Goal: Information Seeking & Learning: Check status

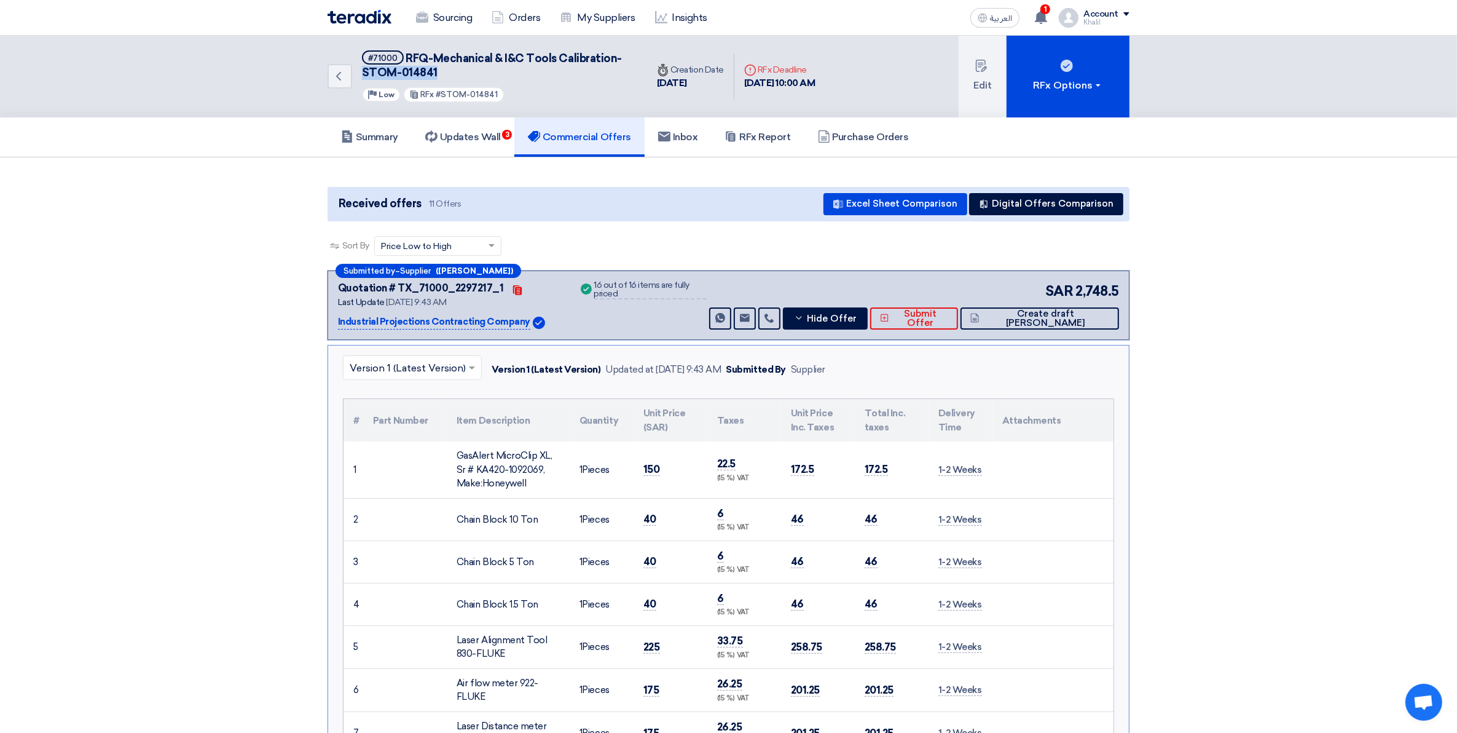
drag, startPoint x: 435, startPoint y: 71, endPoint x: 358, endPoint y: 71, distance: 76.2
click at [358, 71] on div "Back #71000 RFQ-Mechanical & I&C Tools Calibration-STOM-014841 Priority Low RFx…" at bounding box center [488, 77] width 320 height 82
copy span "STOM-014841"
click at [1041, 17] on use at bounding box center [1041, 17] width 12 height 14
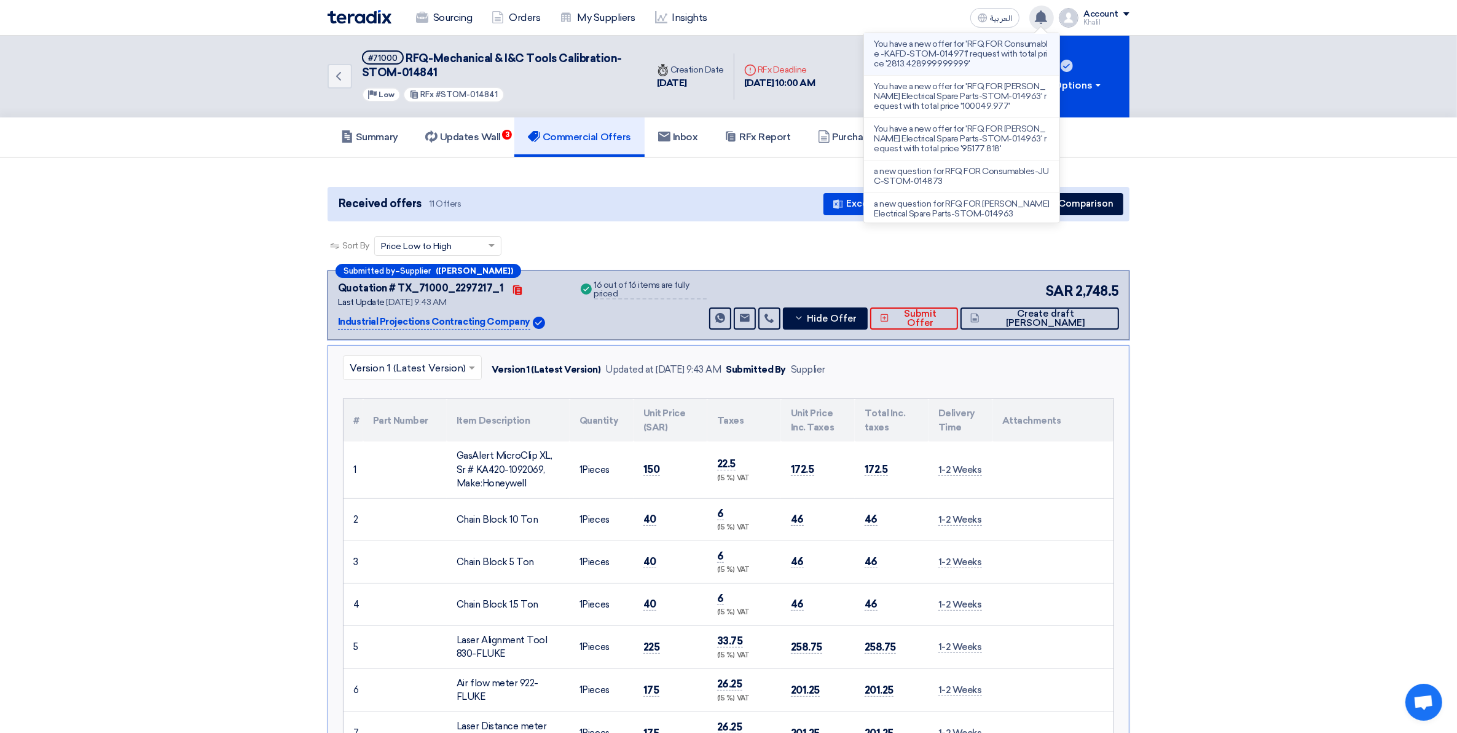
click at [989, 63] on p "You have a new offer for 'RFQ FOR Consumable -KAFD-STOM-014971' request with to…" at bounding box center [962, 54] width 176 height 30
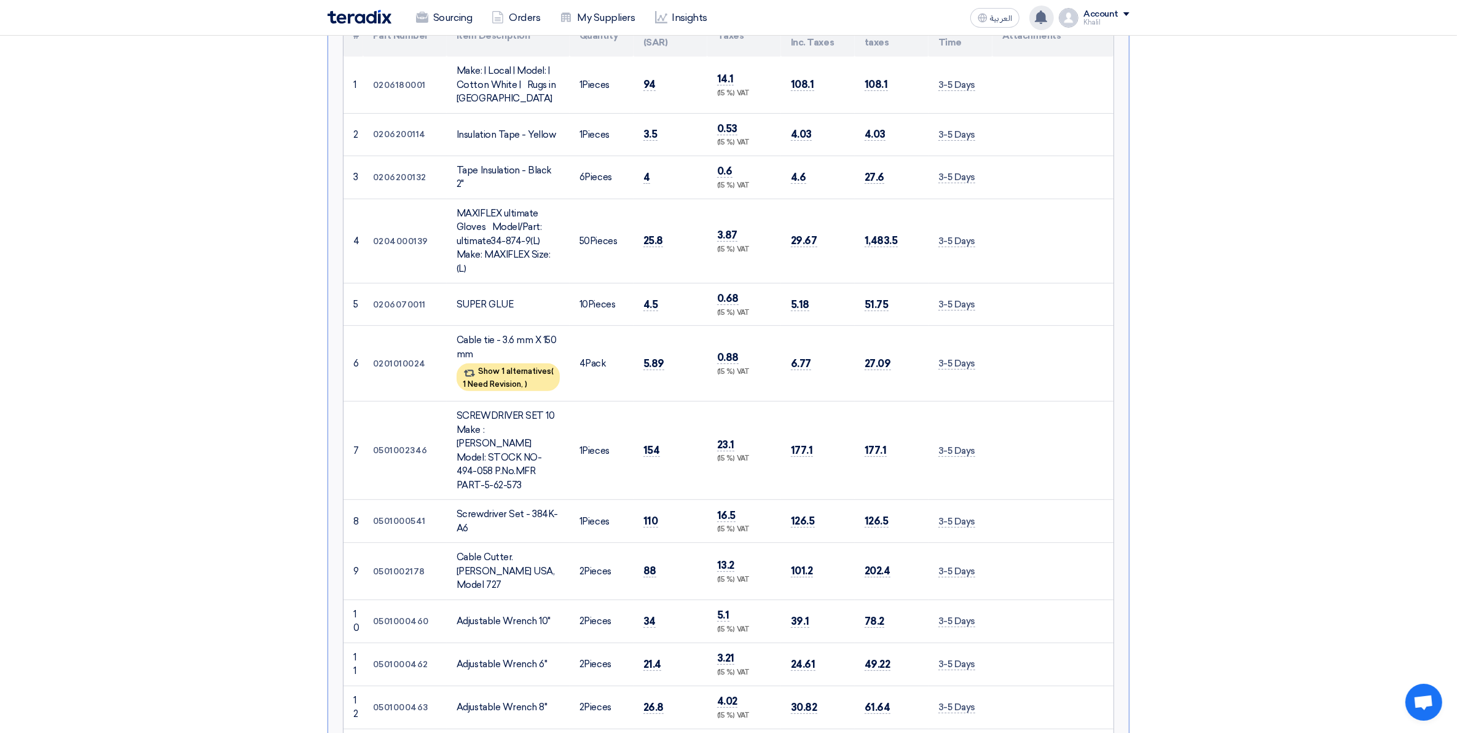
scroll to position [384, 0]
drag, startPoint x: 459, startPoint y: 312, endPoint x: 521, endPoint y: 326, distance: 63.1
click at [521, 334] on div "Cable tie - 3.6 mm X 150 mm" at bounding box center [508, 348] width 103 height 28
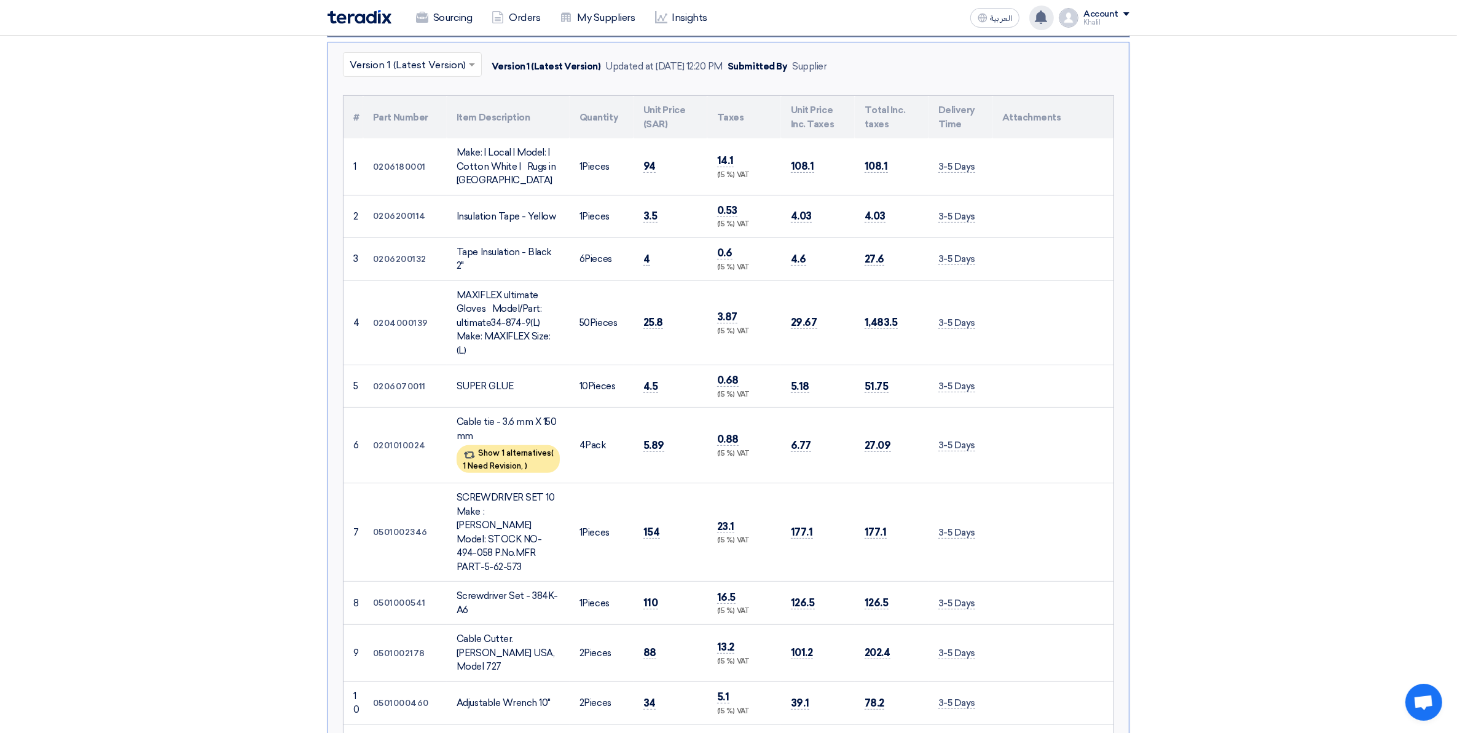
scroll to position [0, 0]
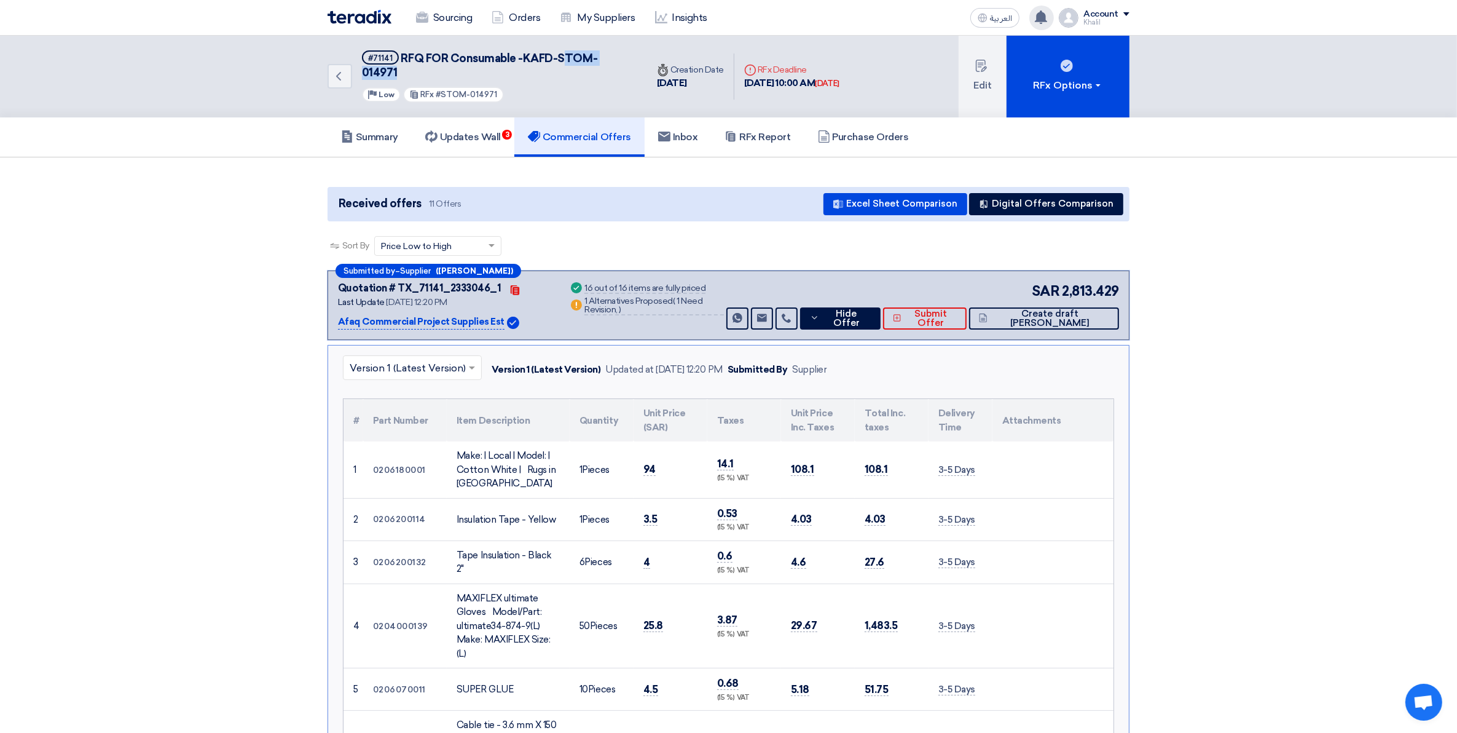
drag, startPoint x: 633, startPoint y: 55, endPoint x: 561, endPoint y: 54, distance: 71.9
click at [561, 54] on div "Back #71141 RFQ FOR Consumable -KAFD-STOM-014971 Priority Low RFx #STOM-014971" at bounding box center [488, 77] width 320 height 82
click at [557, 58] on span "RFQ FOR Consumable -KAFD-STOM-014971" at bounding box center [479, 66] width 235 height 28
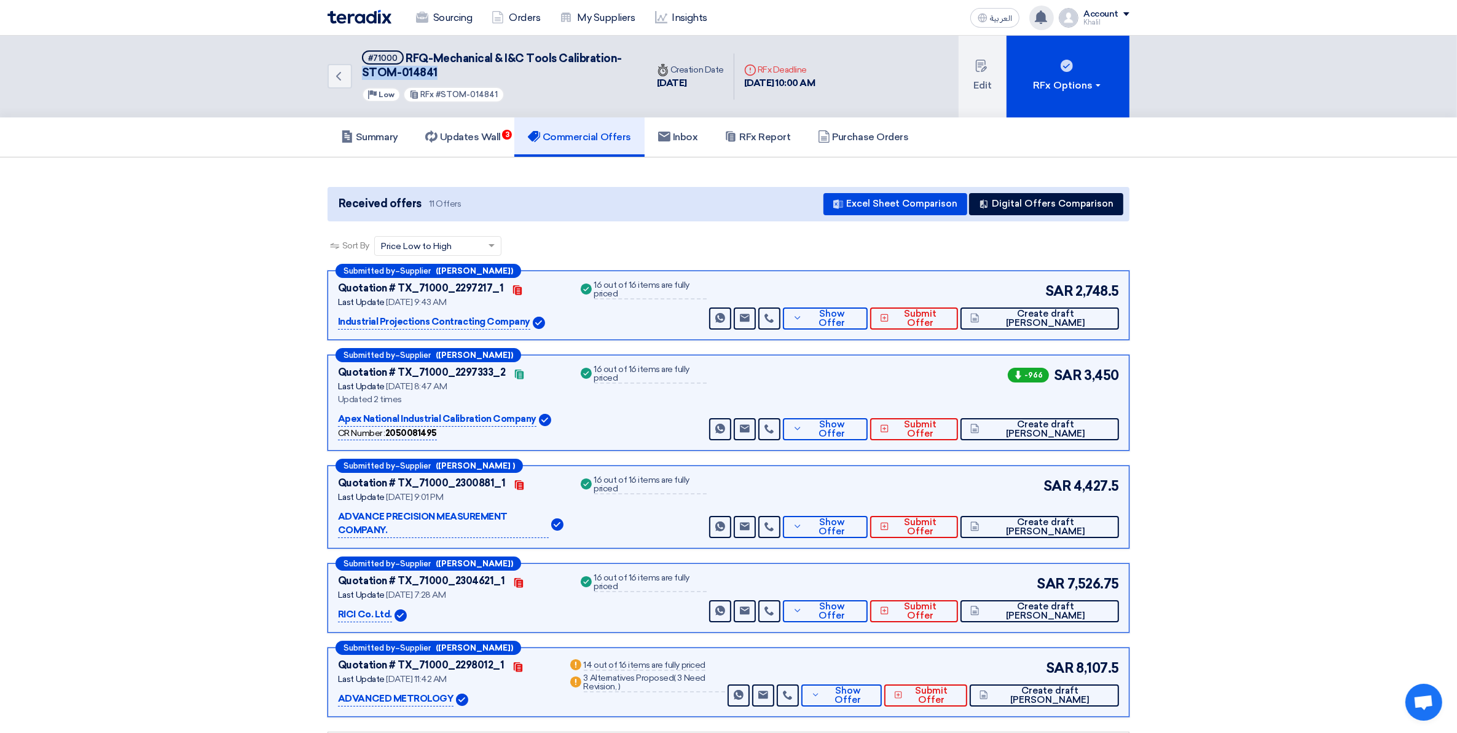
drag, startPoint x: 435, startPoint y: 69, endPoint x: 363, endPoint y: 69, distance: 71.9
click at [363, 69] on h5 "#71000 RFQ-Mechanical & I&C Tools Calibration-STOM-014841" at bounding box center [497, 65] width 270 height 30
copy span "STOM-014841"
click at [489, 142] on link "Updates Wall 3" at bounding box center [463, 136] width 103 height 39
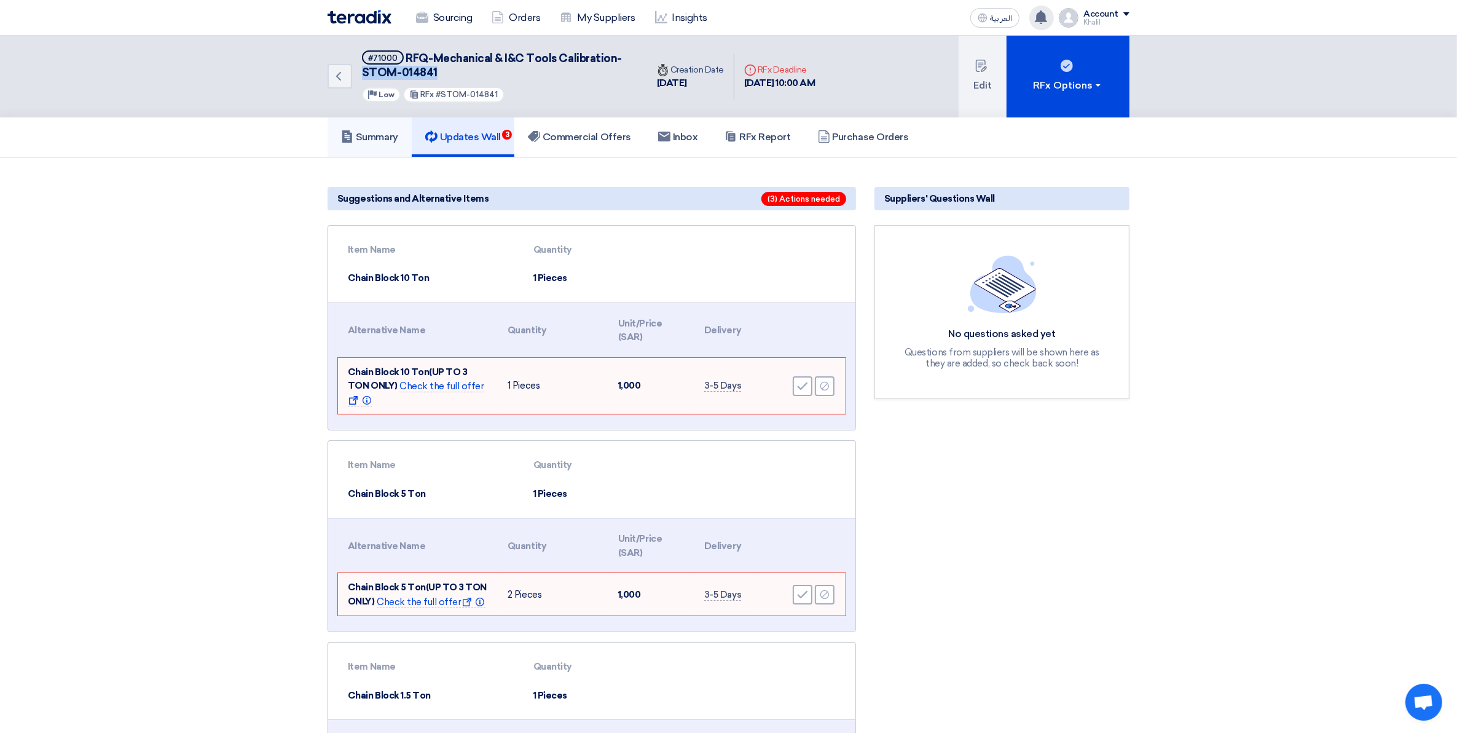
click at [391, 136] on h5 "Summary" at bounding box center [369, 137] width 57 height 12
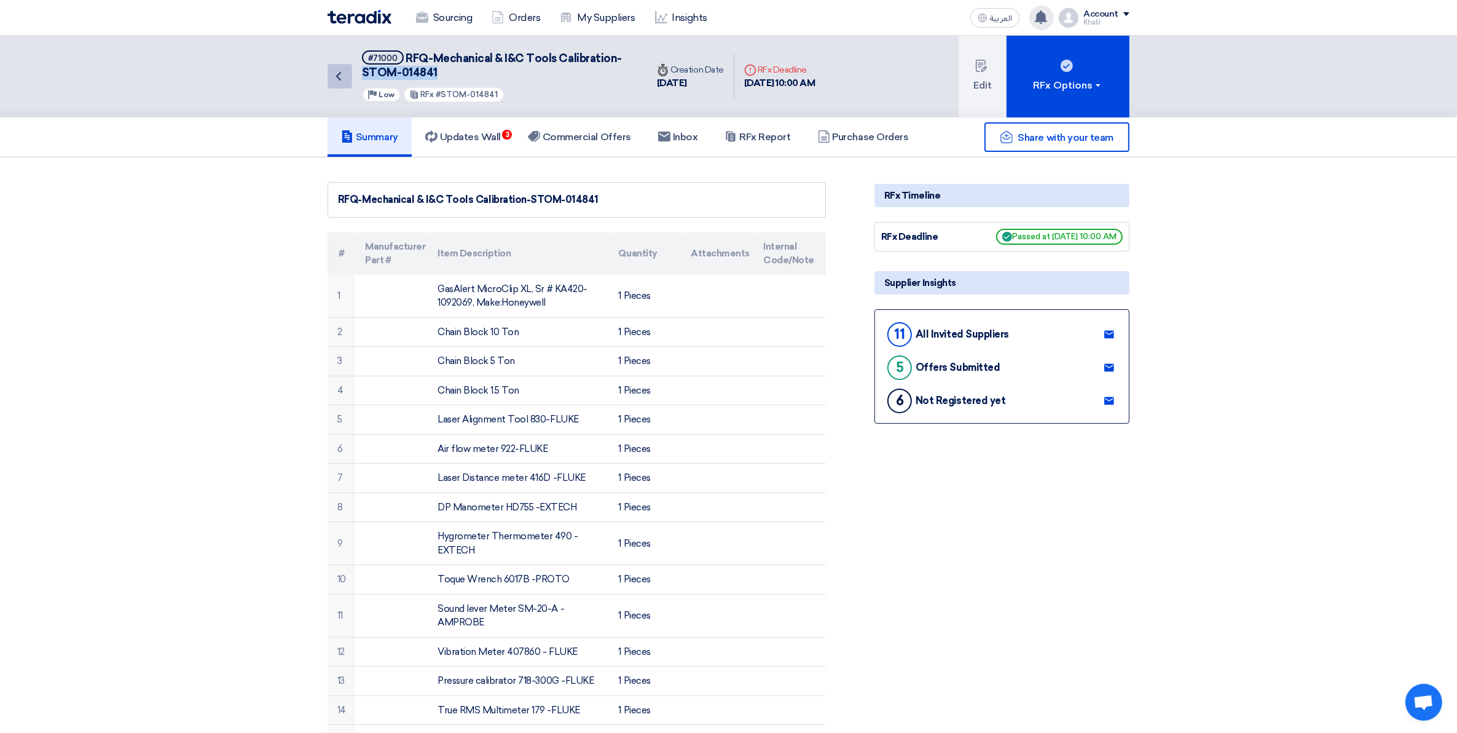
click at [342, 81] on icon "Back" at bounding box center [338, 76] width 15 height 15
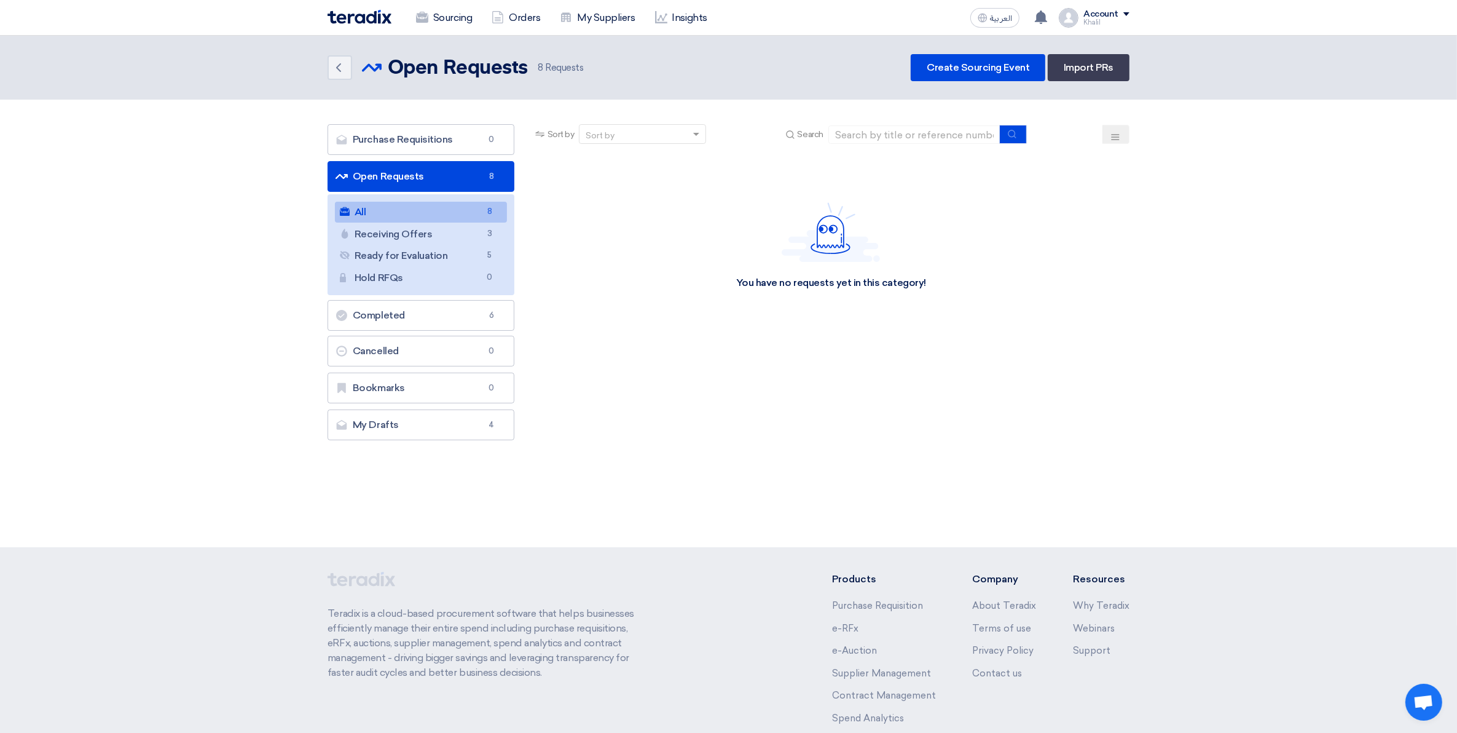
click at [447, 175] on link "Open Requests Open Requests 8" at bounding box center [421, 176] width 187 height 31
